Goal: Find specific page/section: Locate a particular part of the current website

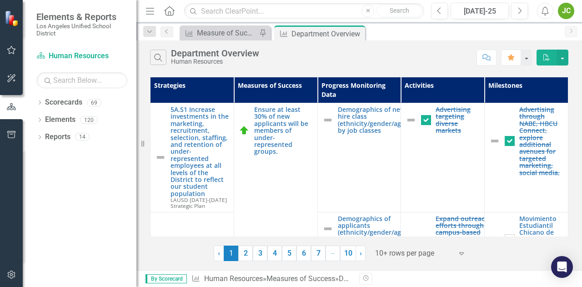
click at [233, 252] on span "1 (current)" at bounding box center [231, 253] width 15 height 15
click at [249, 254] on link "2" at bounding box center [245, 253] width 15 height 15
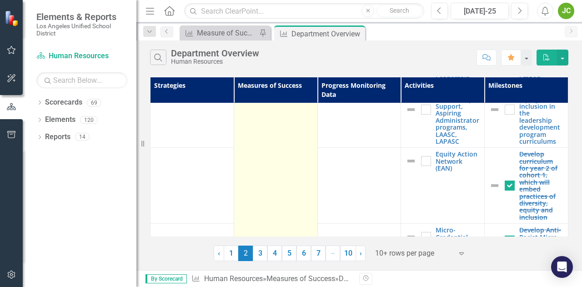
scroll to position [662, 0]
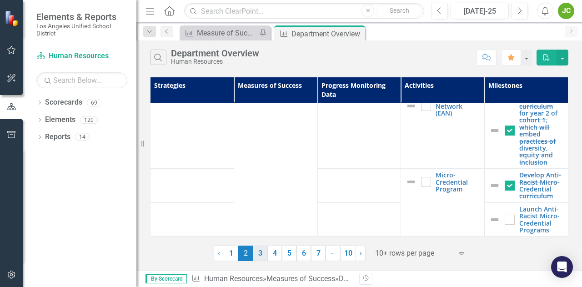
click at [260, 255] on link "3" at bounding box center [260, 253] width 15 height 15
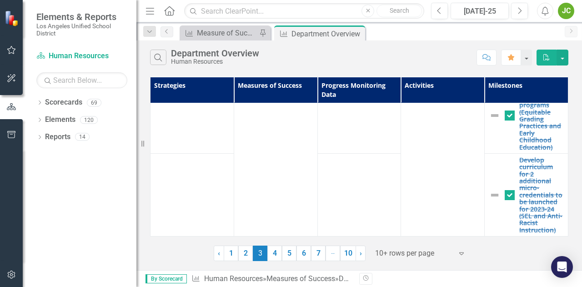
scroll to position [1154, 0]
click at [277, 253] on link "4" at bounding box center [274, 253] width 15 height 15
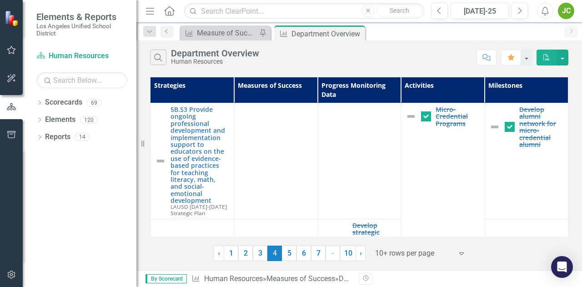
checkbox input "false"
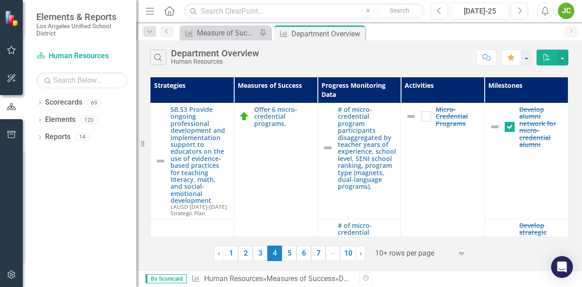
checkbox input "true"
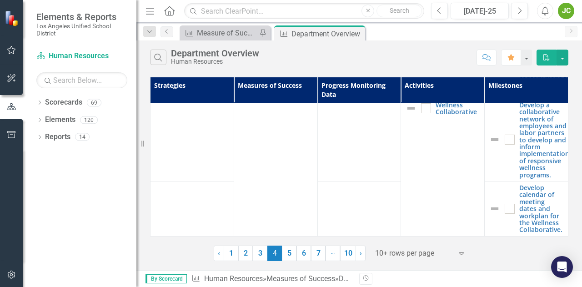
scroll to position [1119, 0]
click at [287, 256] on link "5" at bounding box center [289, 253] width 15 height 15
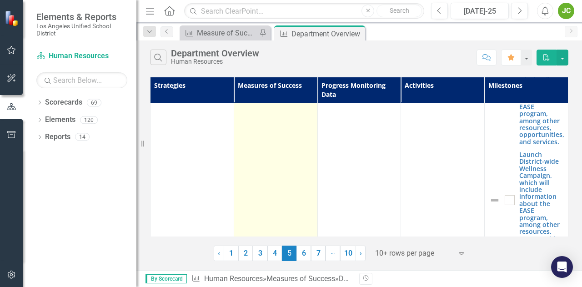
scroll to position [728, 0]
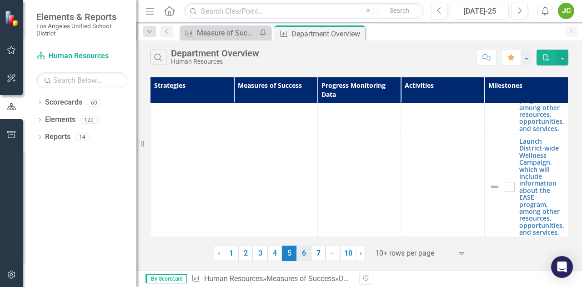
click at [303, 254] on link "6" at bounding box center [304, 253] width 15 height 15
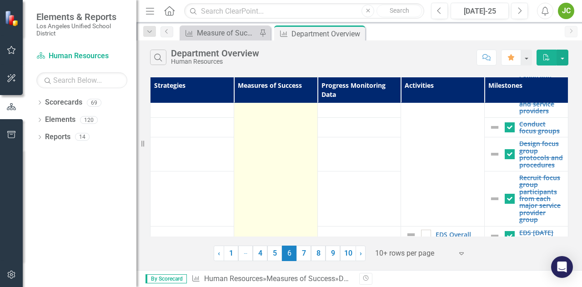
scroll to position [1094, 0]
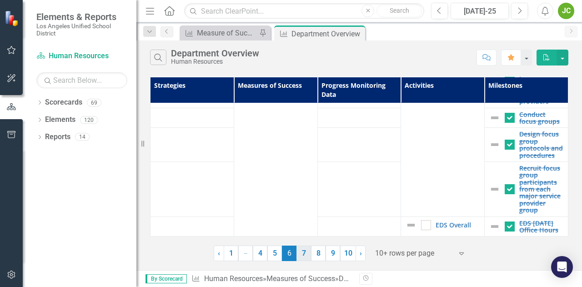
click at [309, 253] on link "7" at bounding box center [304, 253] width 15 height 15
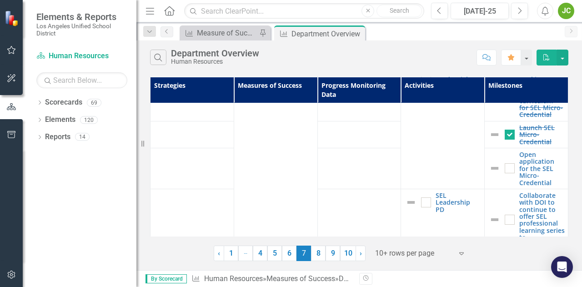
scroll to position [838, 0]
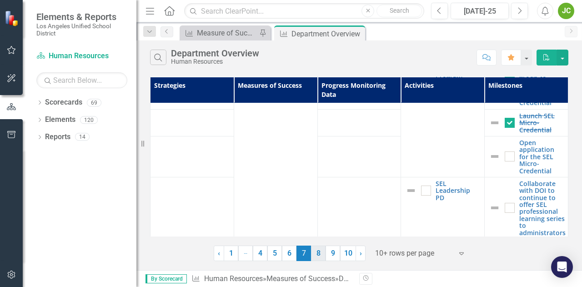
click at [322, 253] on link "8" at bounding box center [318, 253] width 15 height 15
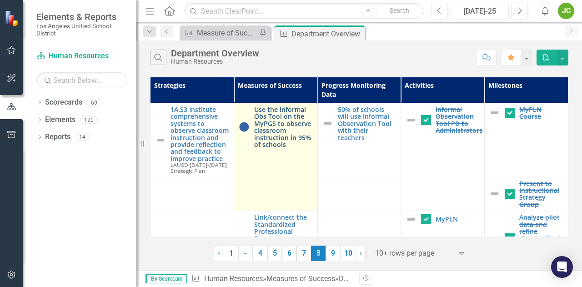
click at [272, 127] on link "Use the Informal Obs Tool on the MyPGS to observe classroom instruction in 95% …" at bounding box center [283, 127] width 59 height 42
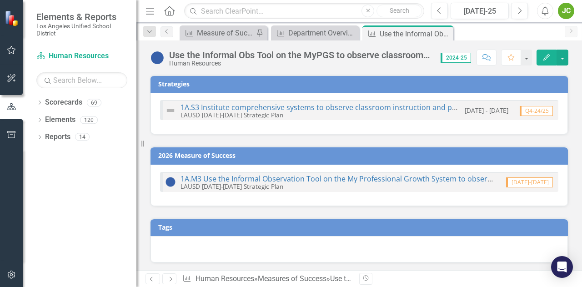
checkbox input "true"
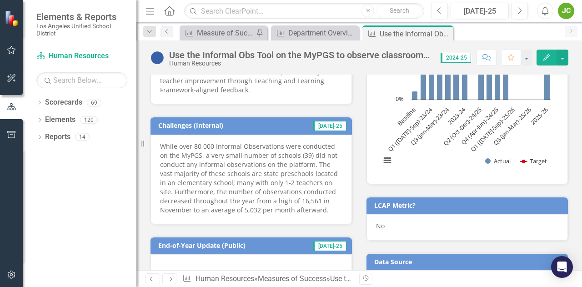
scroll to position [227, 0]
